Goal: Task Accomplishment & Management: Manage account settings

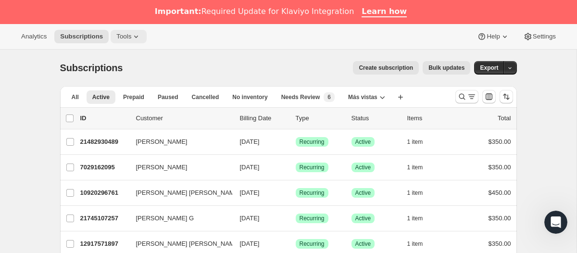
click at [136, 37] on icon at bounding box center [136, 37] width 10 height 10
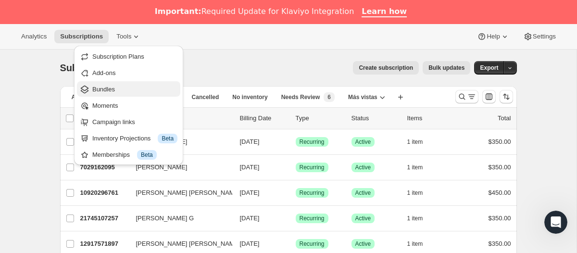
click at [124, 92] on span "Bundles" at bounding box center [134, 90] width 85 height 10
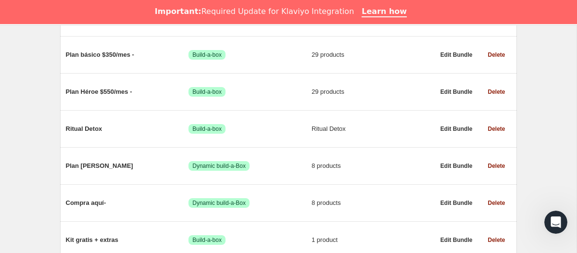
scroll to position [572, 0]
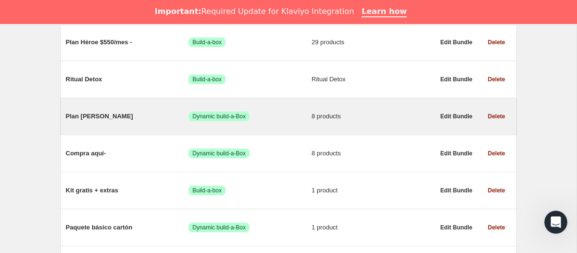
click at [95, 121] on span "Plan [PERSON_NAME]" at bounding box center [127, 117] width 123 height 10
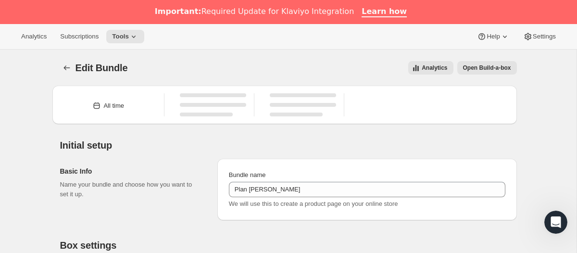
type input "Plan [PERSON_NAME]"
radio input "true"
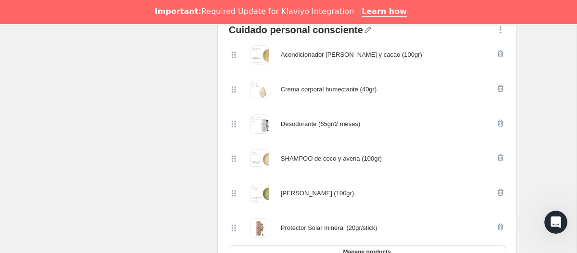
scroll to position [374, 0]
